Goal: Information Seeking & Learning: Find specific fact

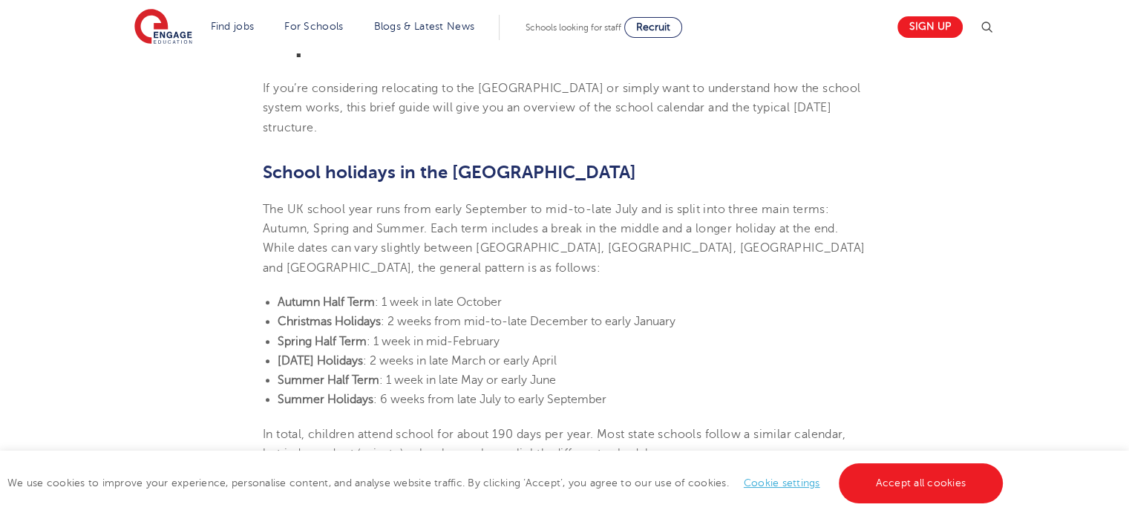
scroll to position [466, 0]
drag, startPoint x: 453, startPoint y: 380, endPoint x: 600, endPoint y: 376, distance: 147.1
click at [600, 393] on span ": 6 weeks from late July to early September" at bounding box center [489, 399] width 233 height 13
drag, startPoint x: 383, startPoint y: 280, endPoint x: 489, endPoint y: 289, distance: 106.5
click at [489, 295] on span ": 1 week in late October" at bounding box center [438, 301] width 127 height 13
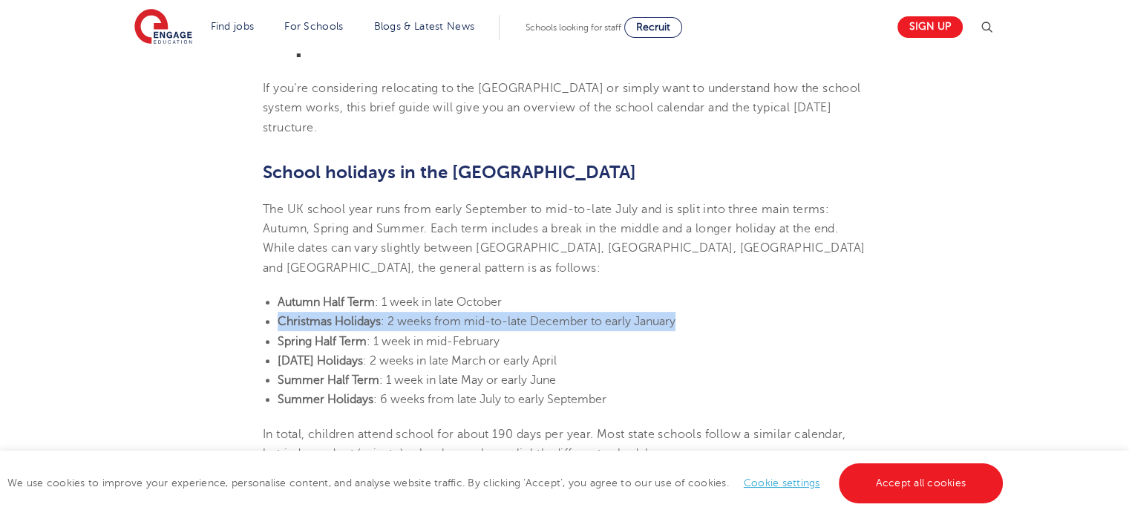
drag, startPoint x: 516, startPoint y: 283, endPoint x: 687, endPoint y: 305, distance: 172.9
click at [687, 305] on ul "Autumn Half Term : 1 week in late October Christmas Holidays : 2 weeks from mid…" at bounding box center [565, 350] width 604 height 117
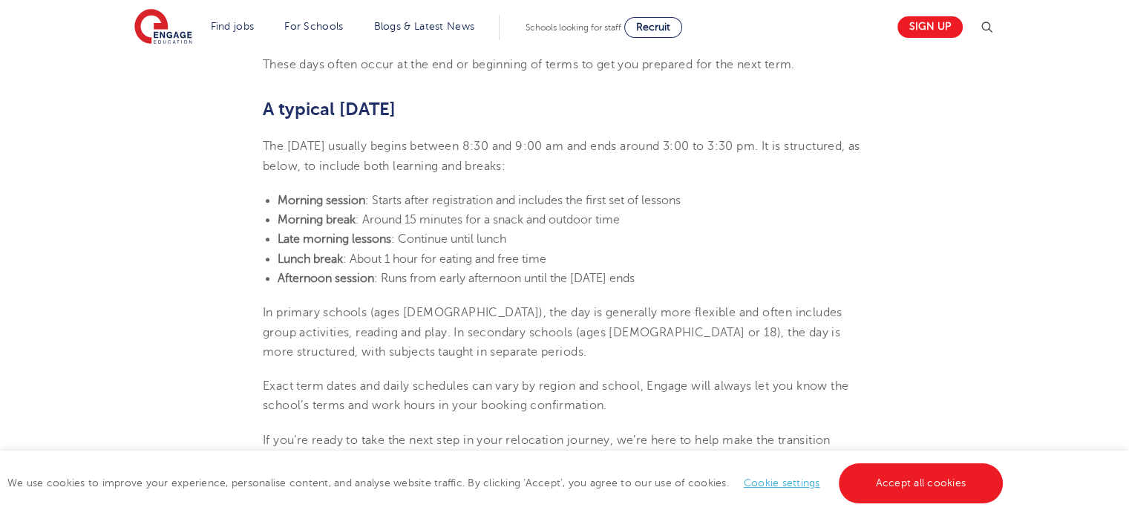
scroll to position [995, 0]
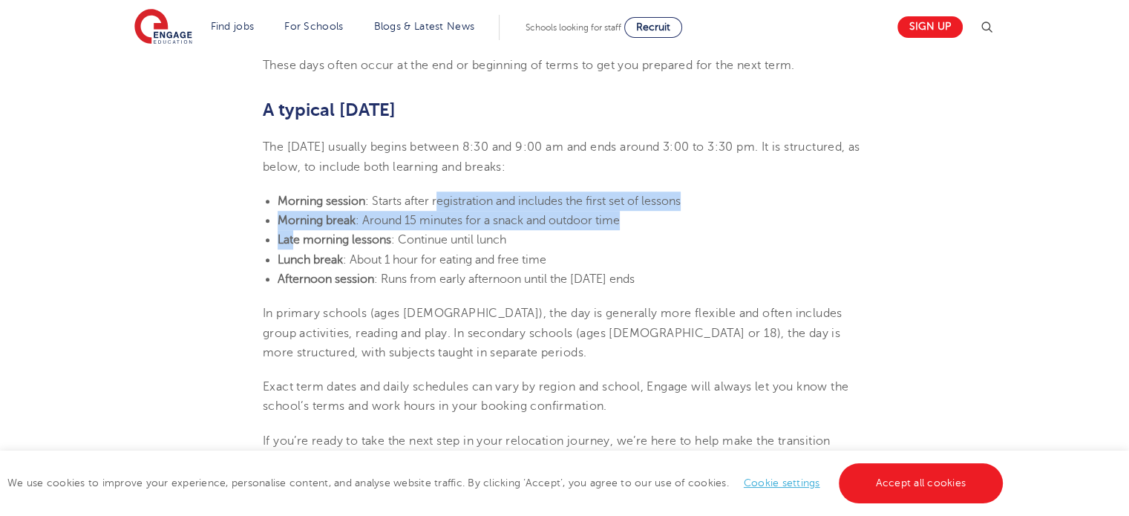
drag, startPoint x: 294, startPoint y: 214, endPoint x: 425, endPoint y: 215, distance: 130.7
click at [425, 230] on li "Late morning lessons : Continue until lunch" at bounding box center [572, 239] width 589 height 19
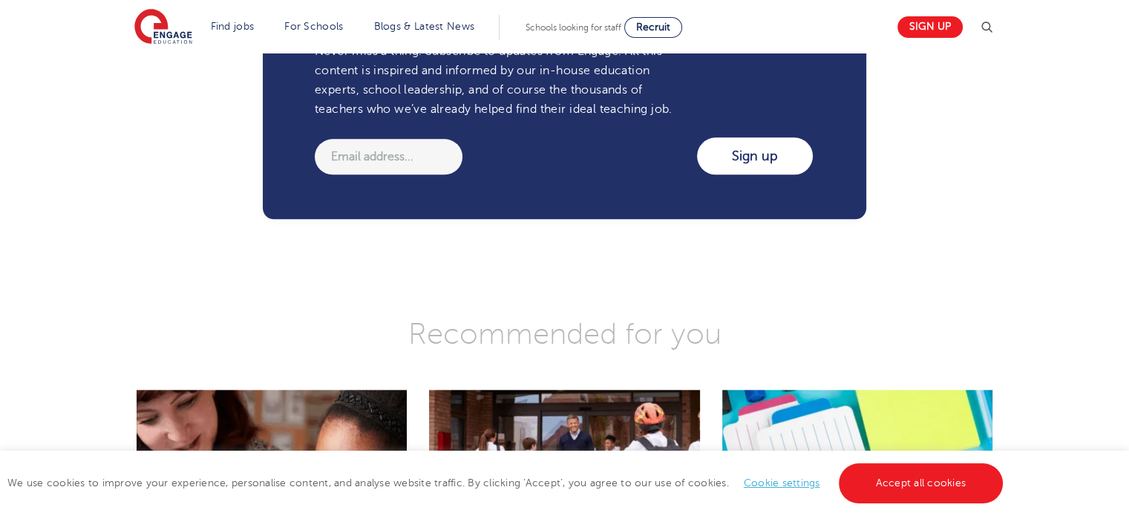
scroll to position [1571, 0]
